Goal: Transaction & Acquisition: Book appointment/travel/reservation

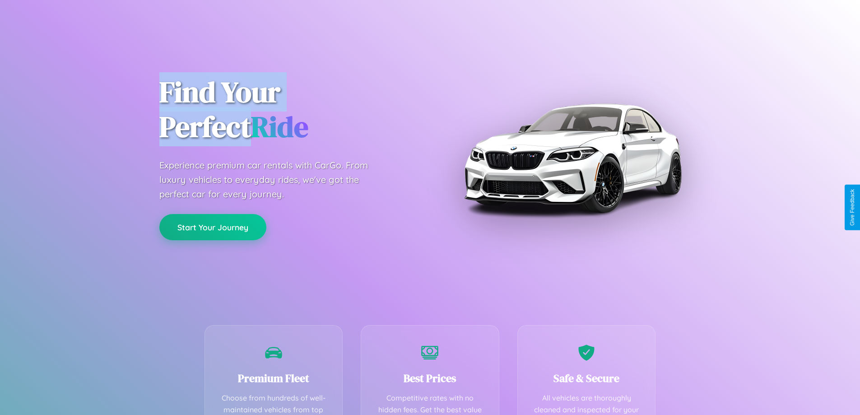
click at [213, 227] on button "Start Your Journey" at bounding box center [212, 227] width 107 height 26
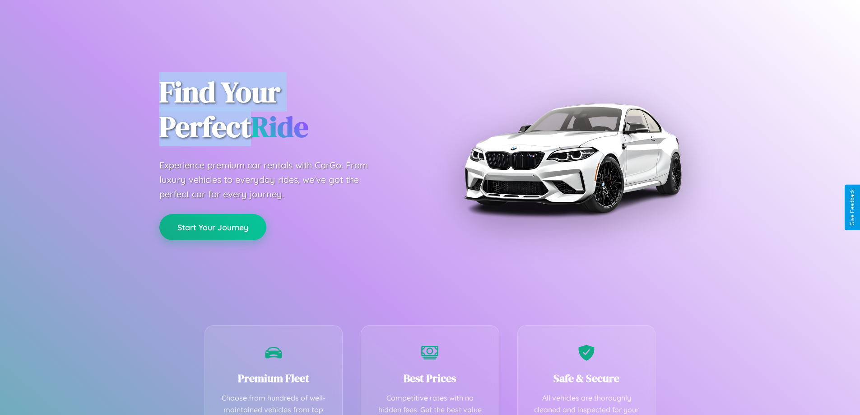
click at [213, 227] on button "Start Your Journey" at bounding box center [212, 227] width 107 height 26
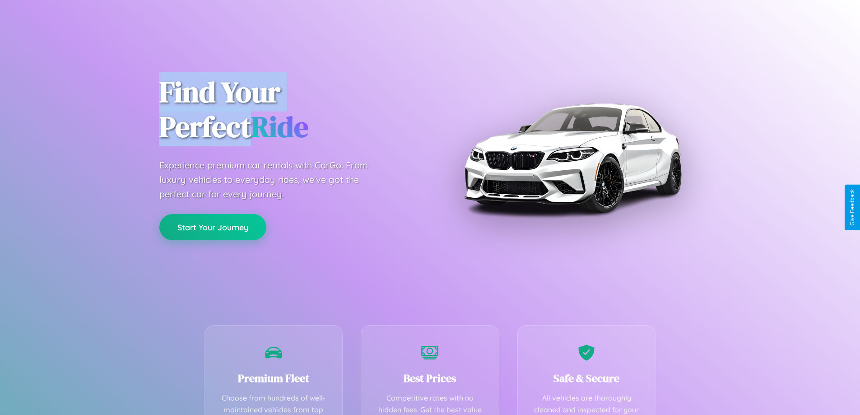
click at [213, 227] on button "Start Your Journey" at bounding box center [212, 227] width 107 height 26
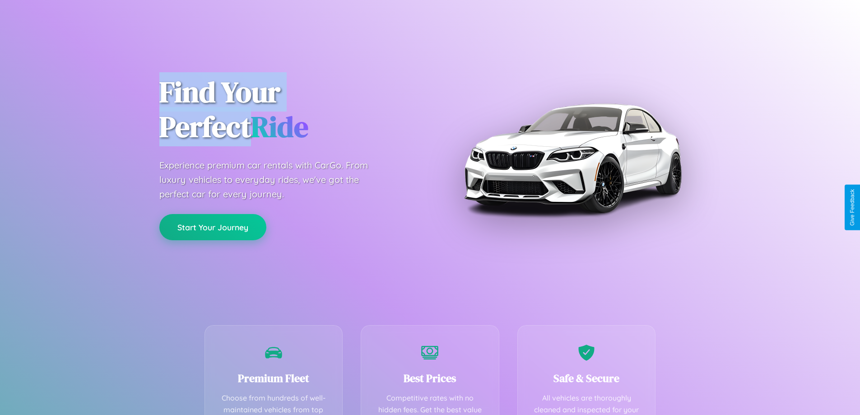
click at [213, 227] on button "Start Your Journey" at bounding box center [212, 227] width 107 height 26
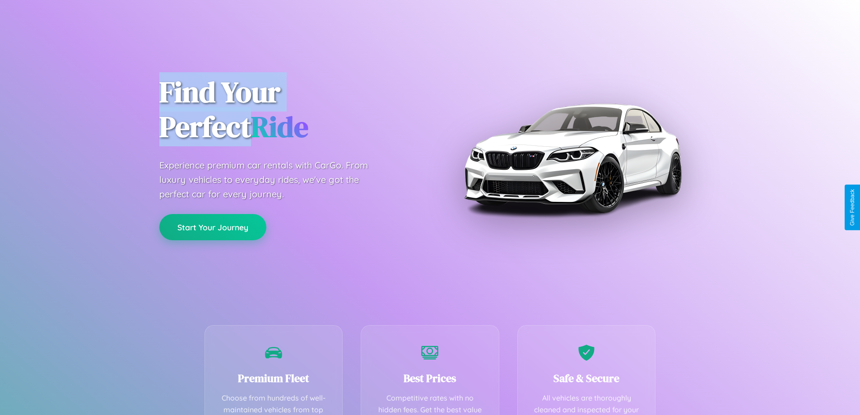
click at [213, 227] on button "Start Your Journey" at bounding box center [212, 227] width 107 height 26
